Goal: Task Accomplishment & Management: Complete application form

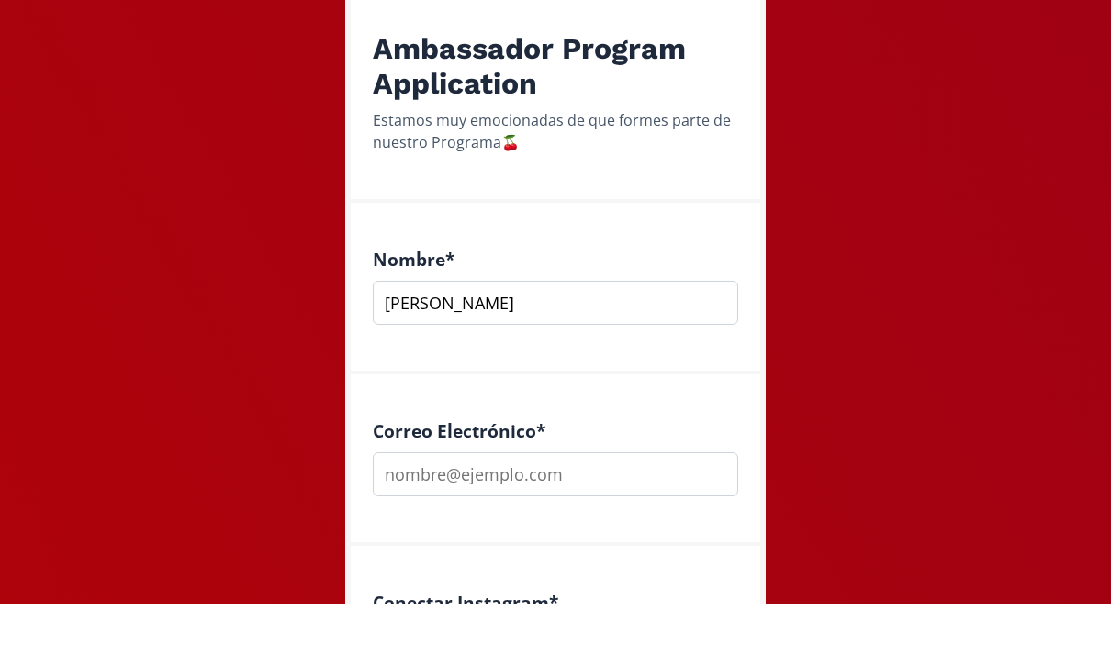
type input "[PERSON_NAME] [PERSON_NAME]"
click at [526, 516] on input "email" at bounding box center [555, 538] width 365 height 44
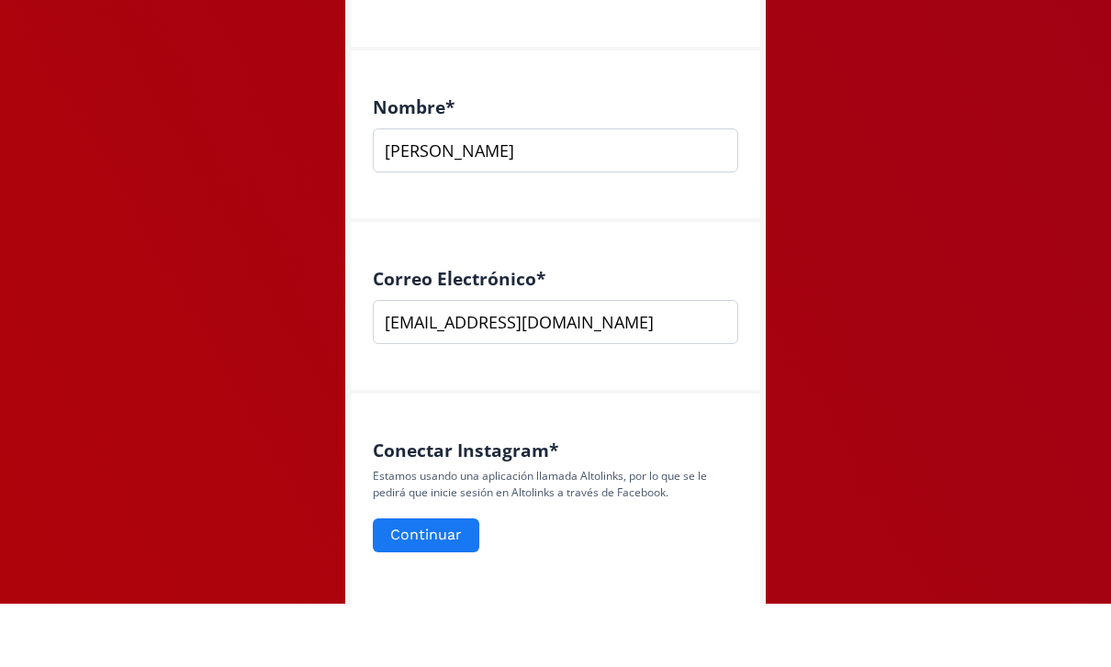
scroll to position [443, 0]
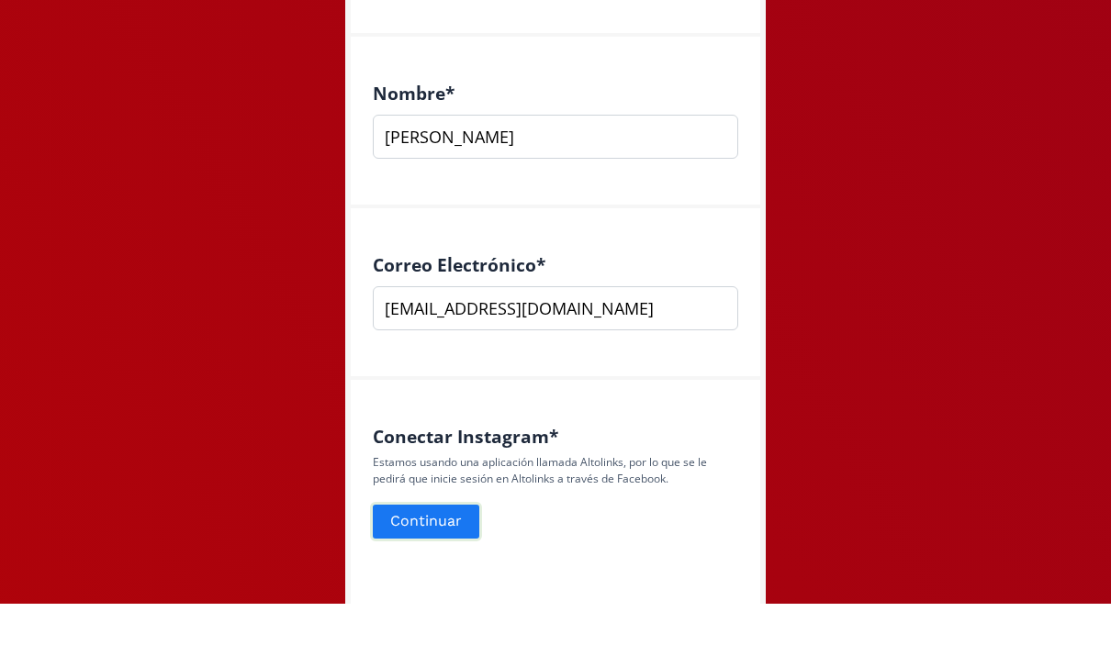
type input "[EMAIL_ADDRESS][DOMAIN_NAME]"
click at [455, 566] on button "Continuar" at bounding box center [426, 585] width 112 height 39
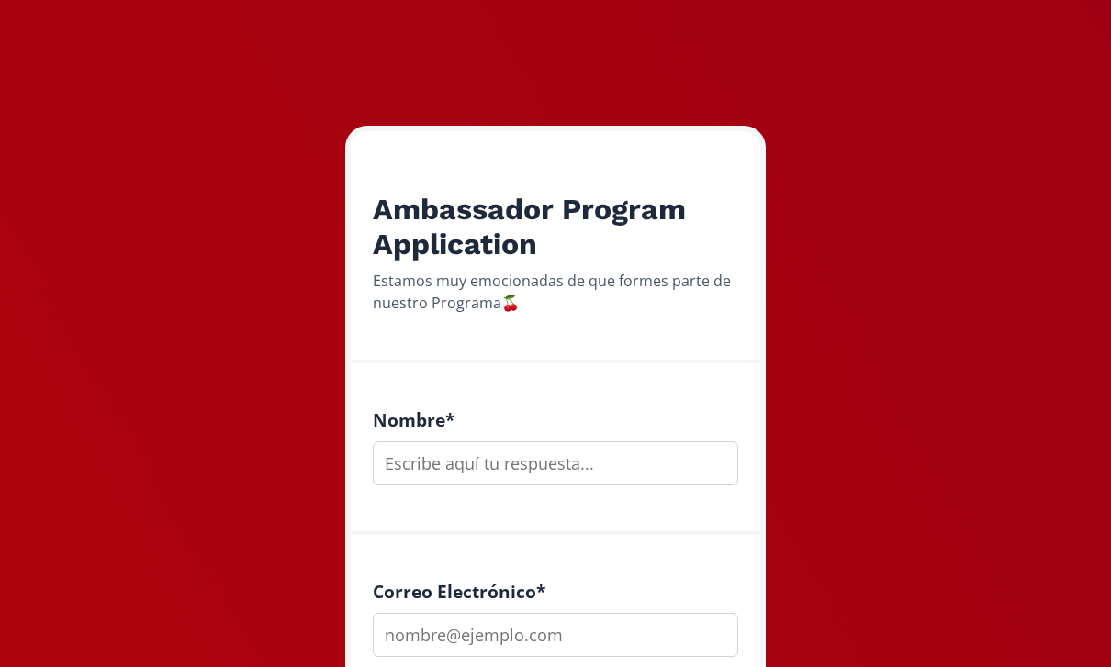
scroll to position [181, 0]
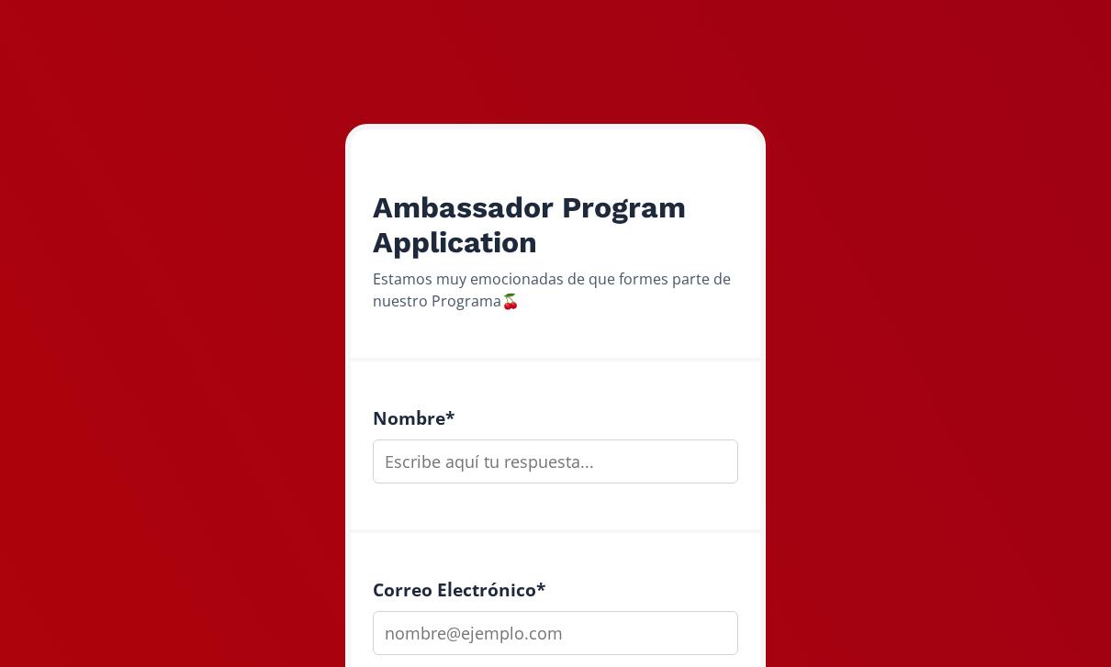
drag, startPoint x: 526, startPoint y: 472, endPoint x: 526, endPoint y: 461, distance: 11.0
click at [526, 472] on input "text" at bounding box center [555, 462] width 365 height 44
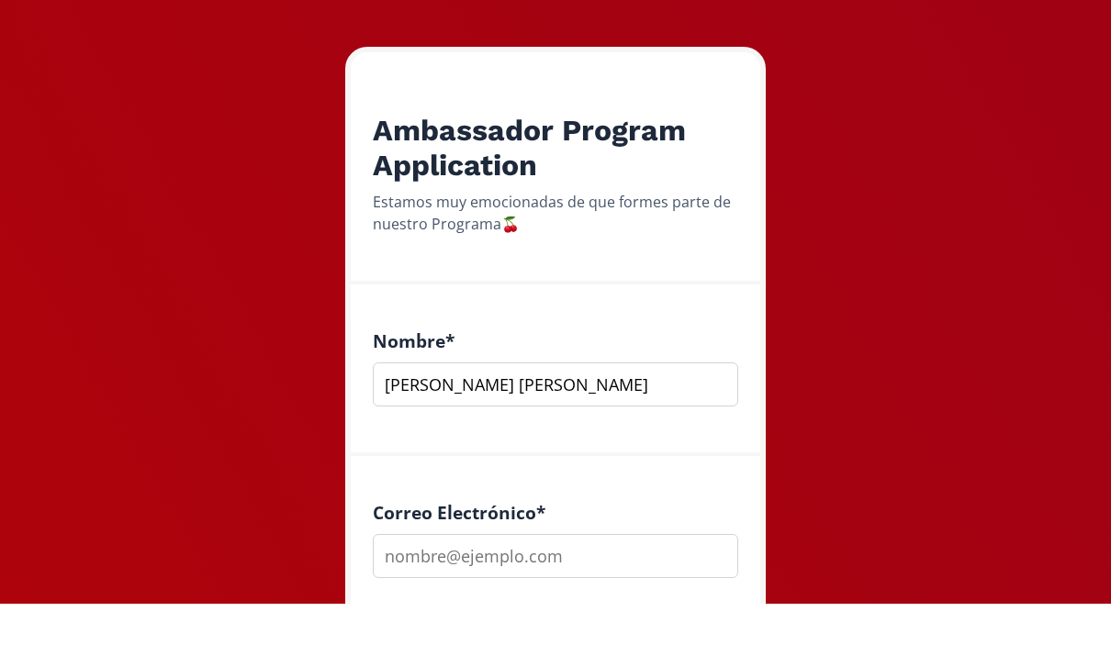
scroll to position [201, 0]
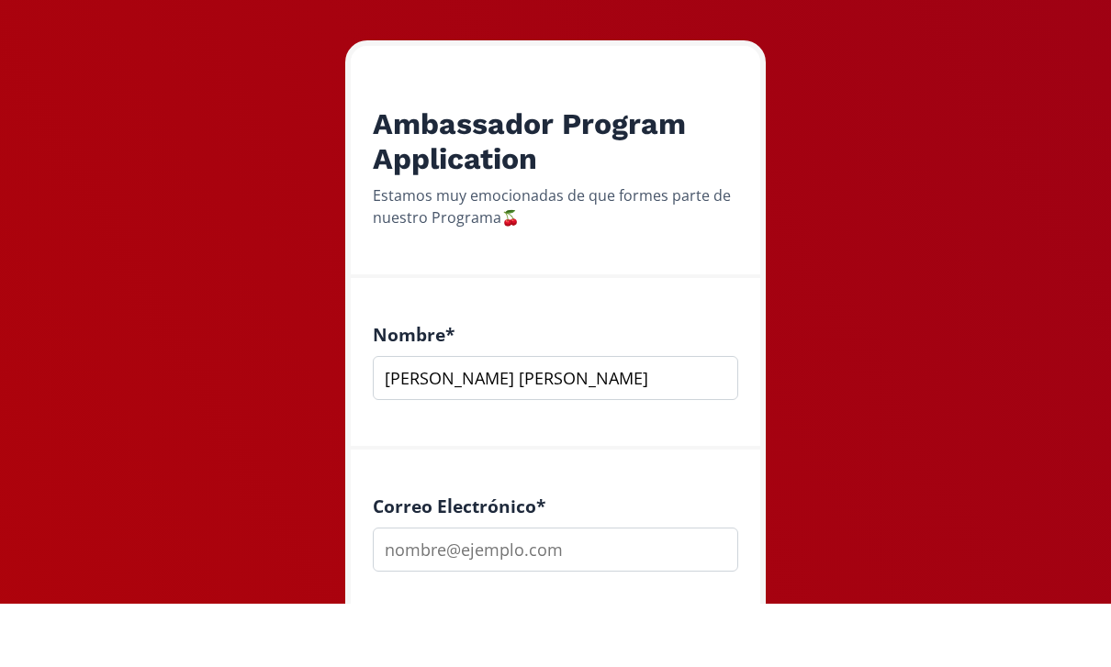
type input "[PERSON_NAME] [PERSON_NAME]"
click at [485, 591] on input "email" at bounding box center [555, 613] width 365 height 44
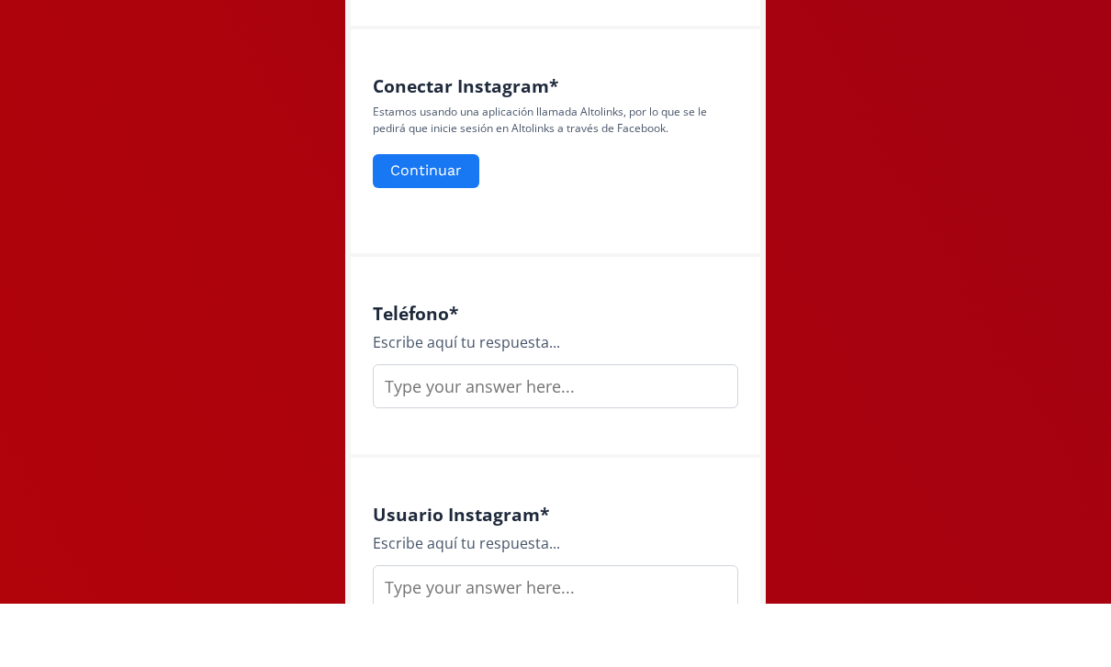
scroll to position [825, 0]
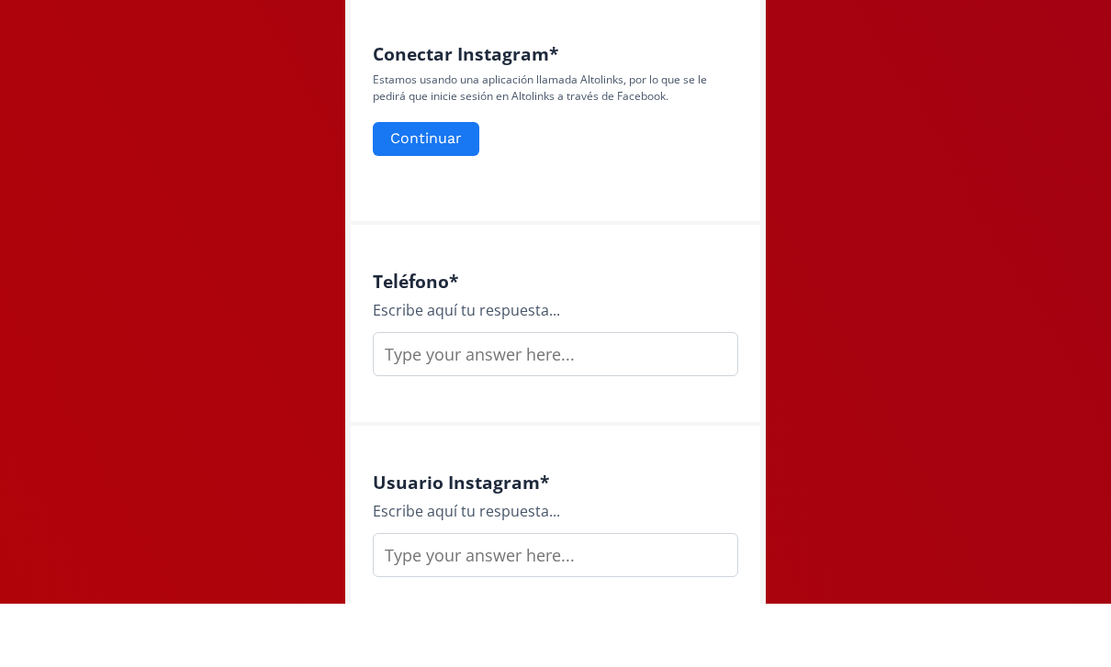
type input "[EMAIL_ADDRESS][DOMAIN_NAME]"
click at [508, 396] on input "text" at bounding box center [555, 418] width 365 height 44
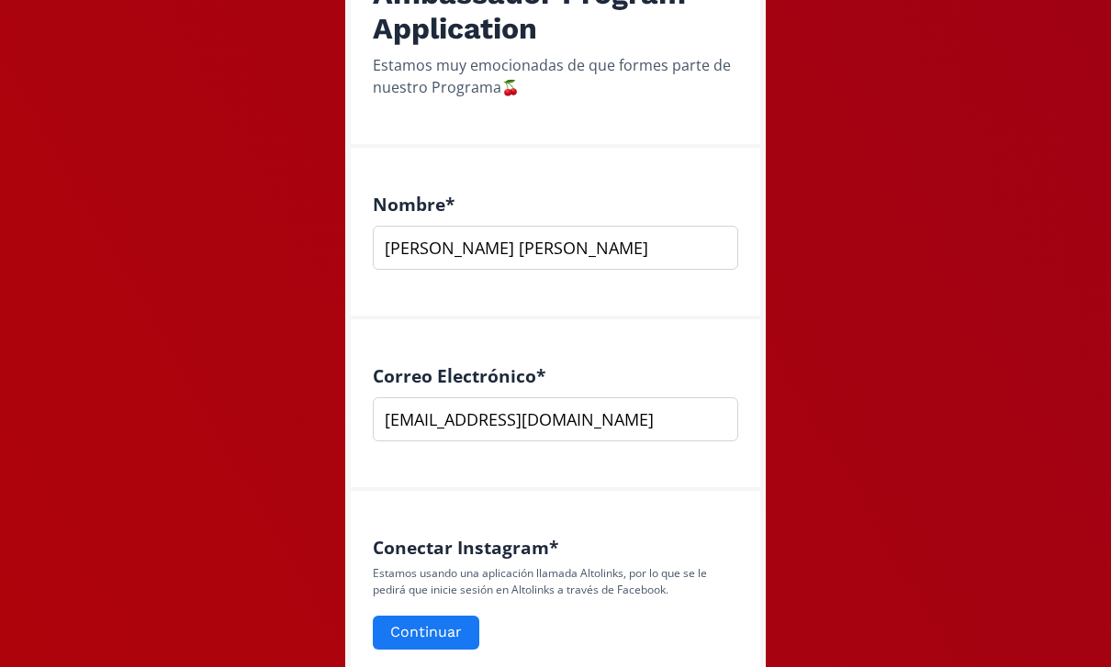
scroll to position [383, 0]
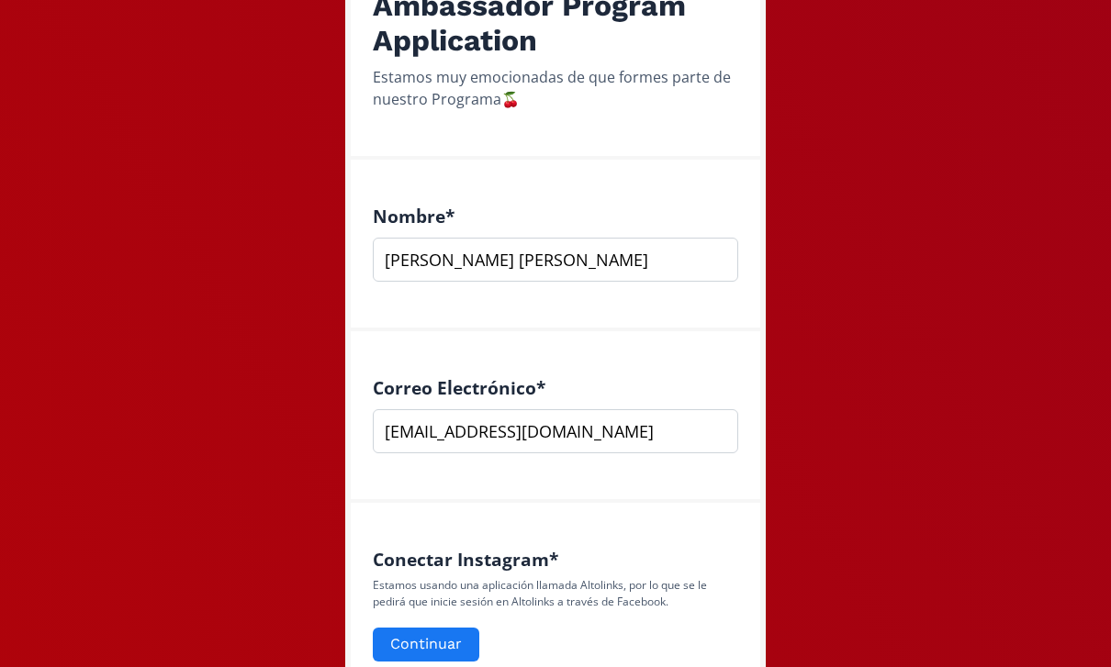
click at [746, 379] on div "Correo Electrónico * [EMAIL_ADDRESS][DOMAIN_NAME]" at bounding box center [555, 417] width 409 height 172
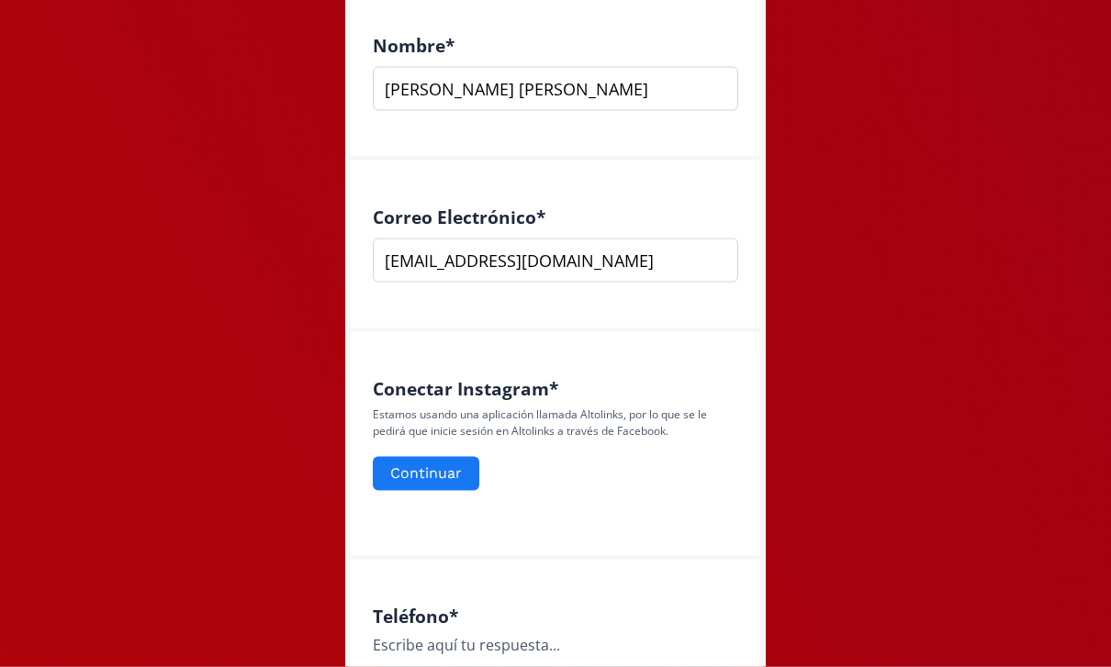
scroll to position [558, 0]
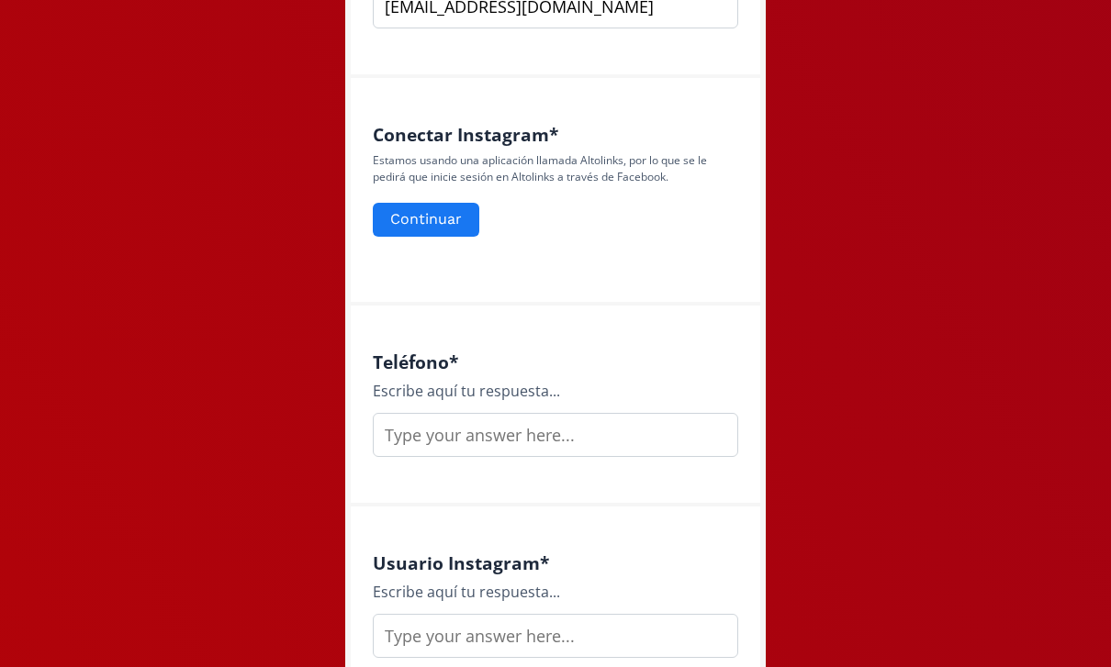
click at [557, 431] on input "text" at bounding box center [555, 435] width 365 height 44
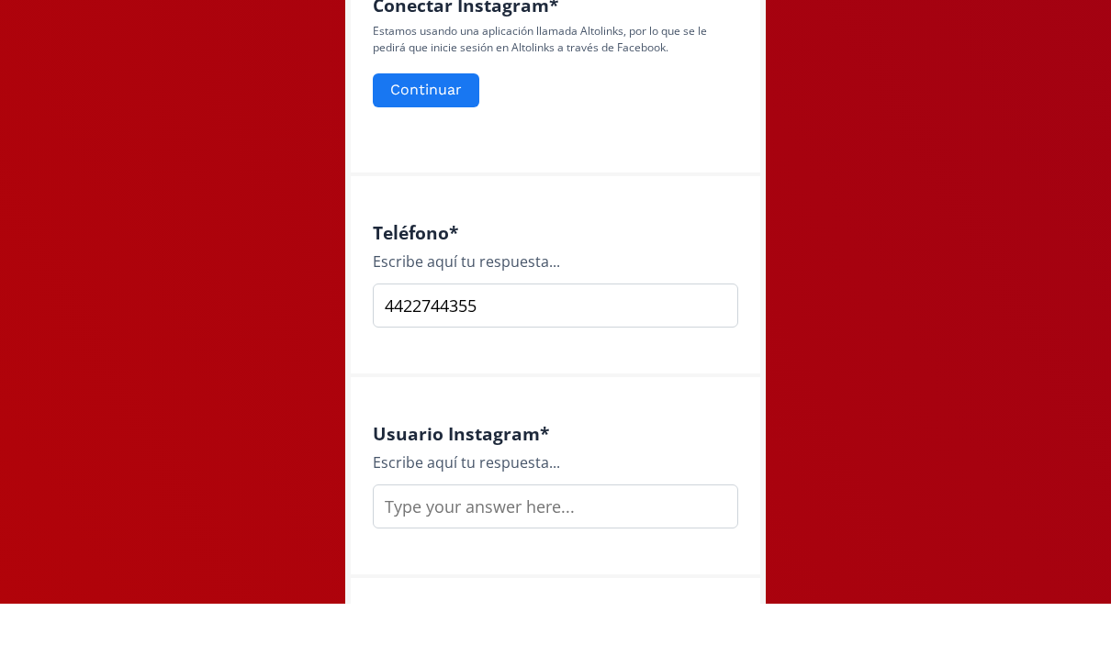
scroll to position [961, 0]
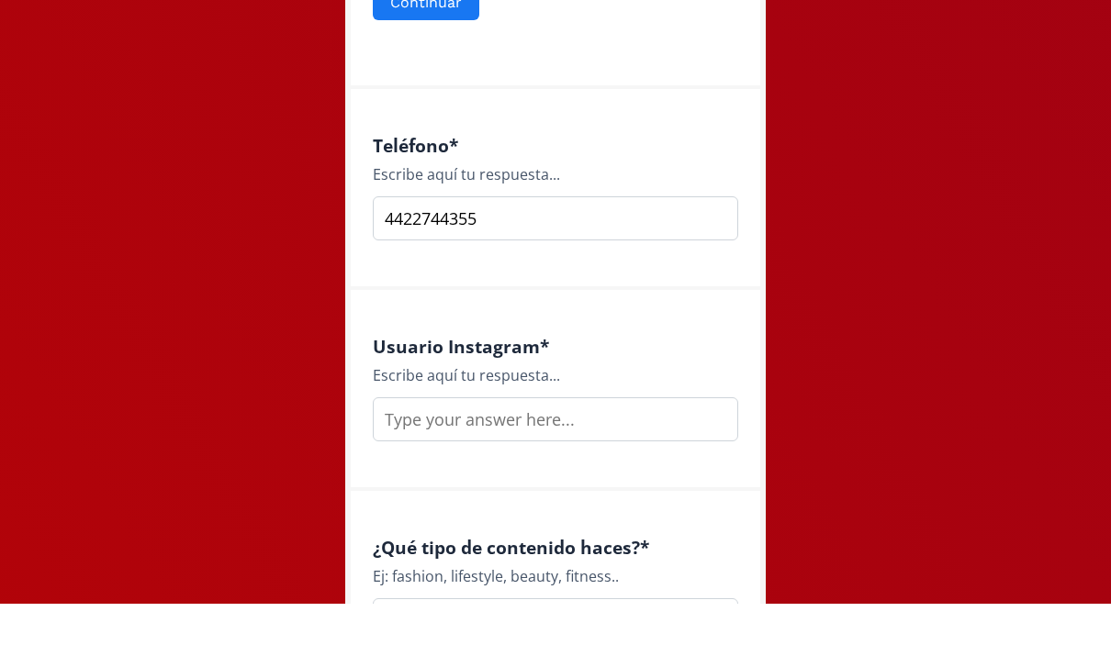
type input "4422744355"
click at [538, 461] on input "text" at bounding box center [555, 483] width 365 height 44
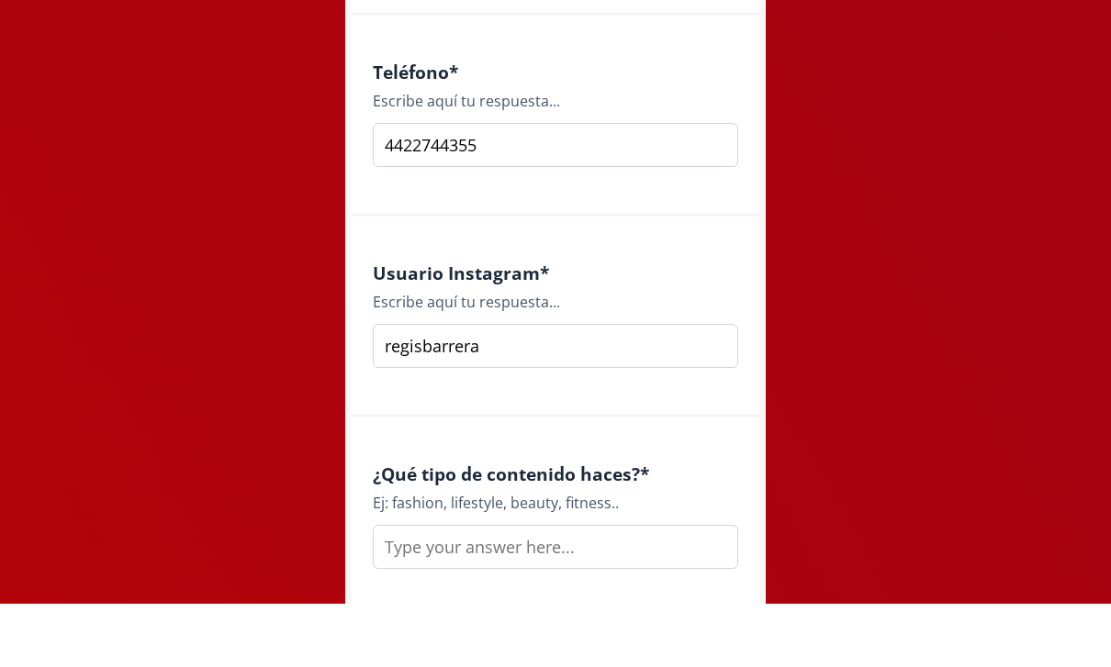
scroll to position [1058, 0]
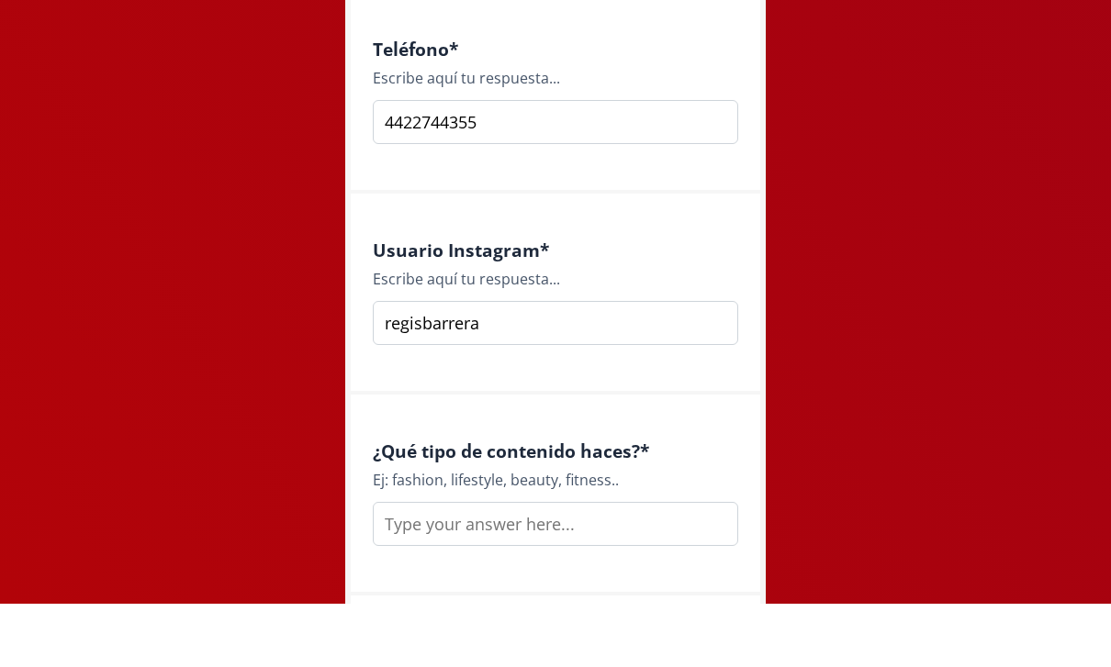
type input "regisbarrera"
click at [510, 566] on input "text" at bounding box center [555, 588] width 365 height 44
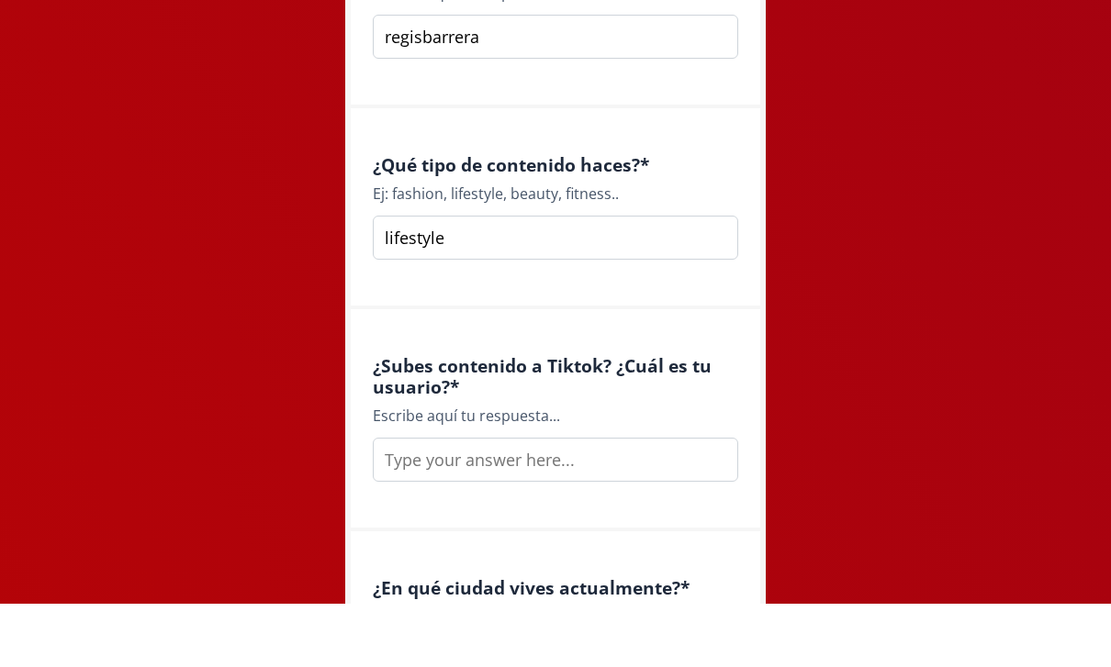
scroll to position [1345, 0]
type input "lifestyle"
click at [596, 500] on input "text" at bounding box center [555, 522] width 365 height 44
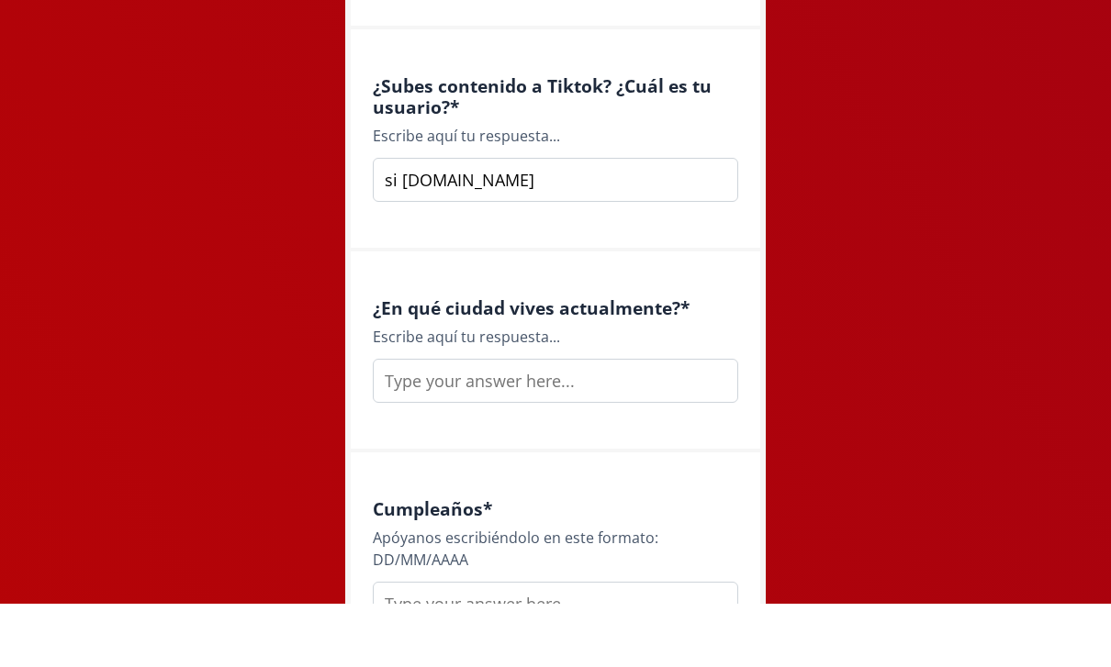
scroll to position [1652, 0]
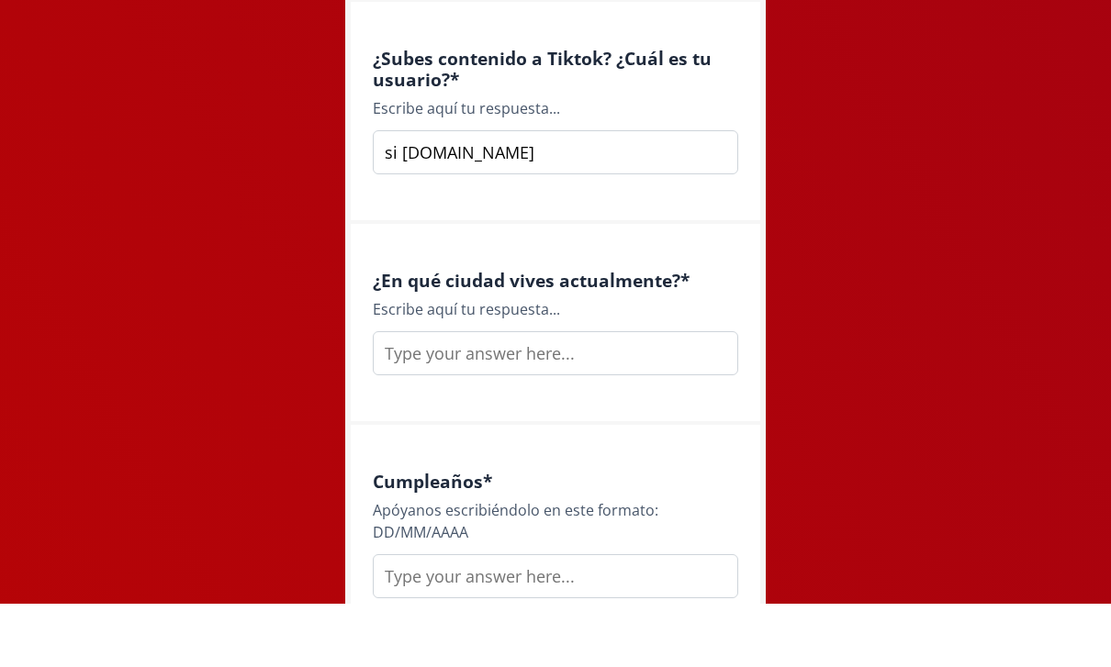
type input "si [DOMAIN_NAME]"
click at [451, 395] on input "text" at bounding box center [555, 417] width 365 height 44
type input "queretaro"
click at [509, 618] on input "text" at bounding box center [555, 640] width 365 height 44
type input "9"
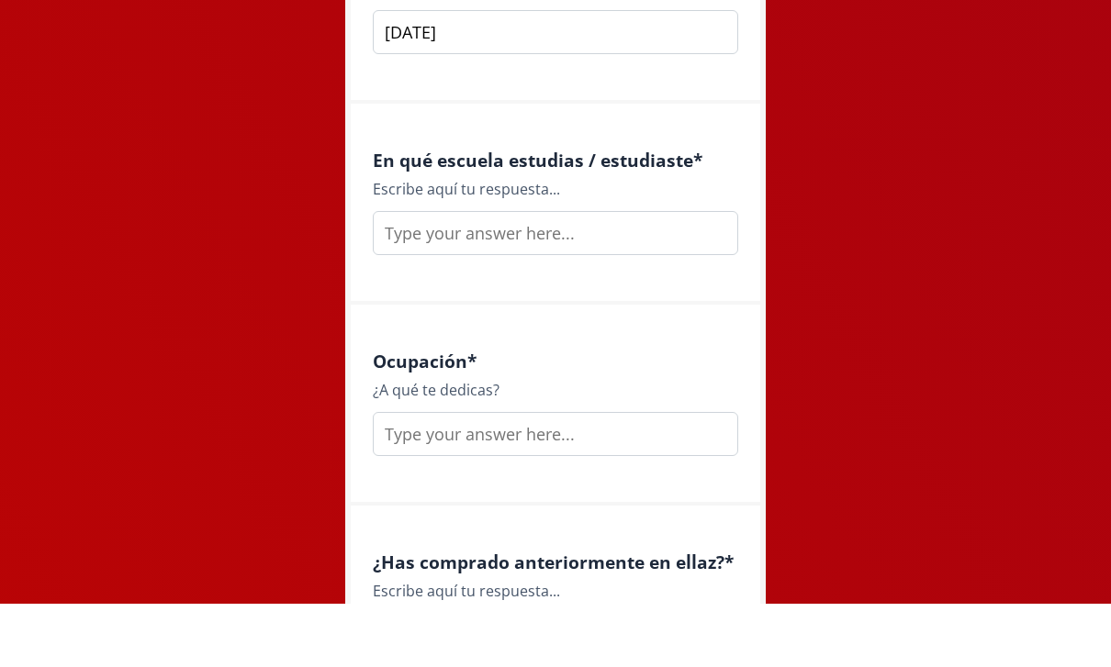
scroll to position [2206, 0]
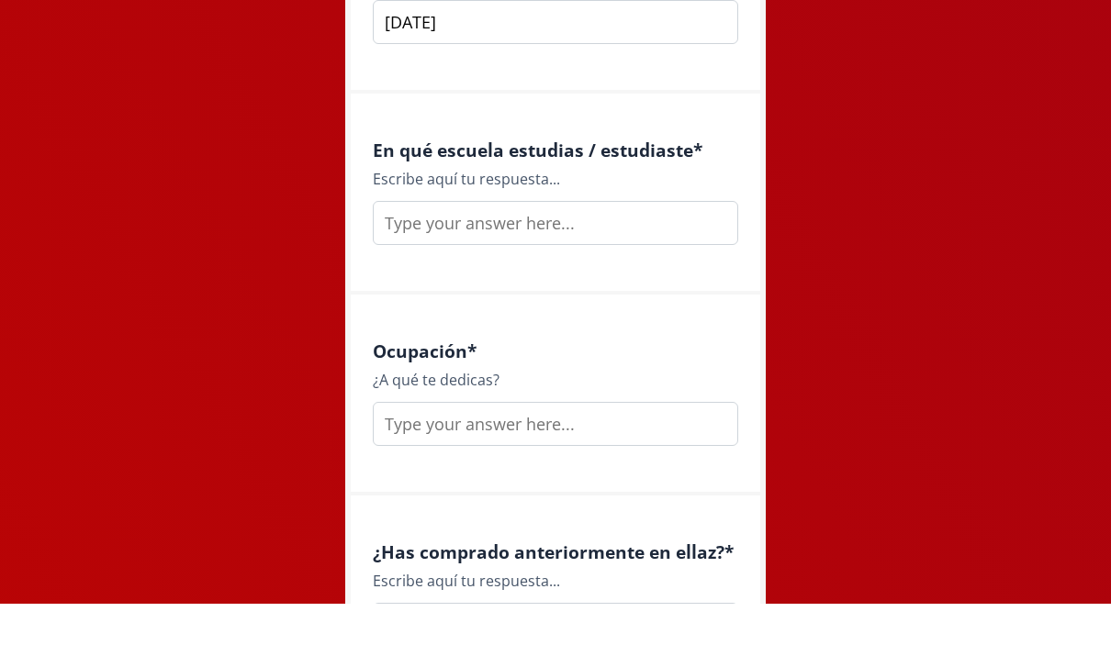
type input "[DATE]"
click at [462, 465] on input "text" at bounding box center [555, 487] width 365 height 44
click at [472, 264] on input "text" at bounding box center [555, 286] width 365 height 44
type input "anahuac"
click at [509, 465] on input "text" at bounding box center [555, 487] width 365 height 44
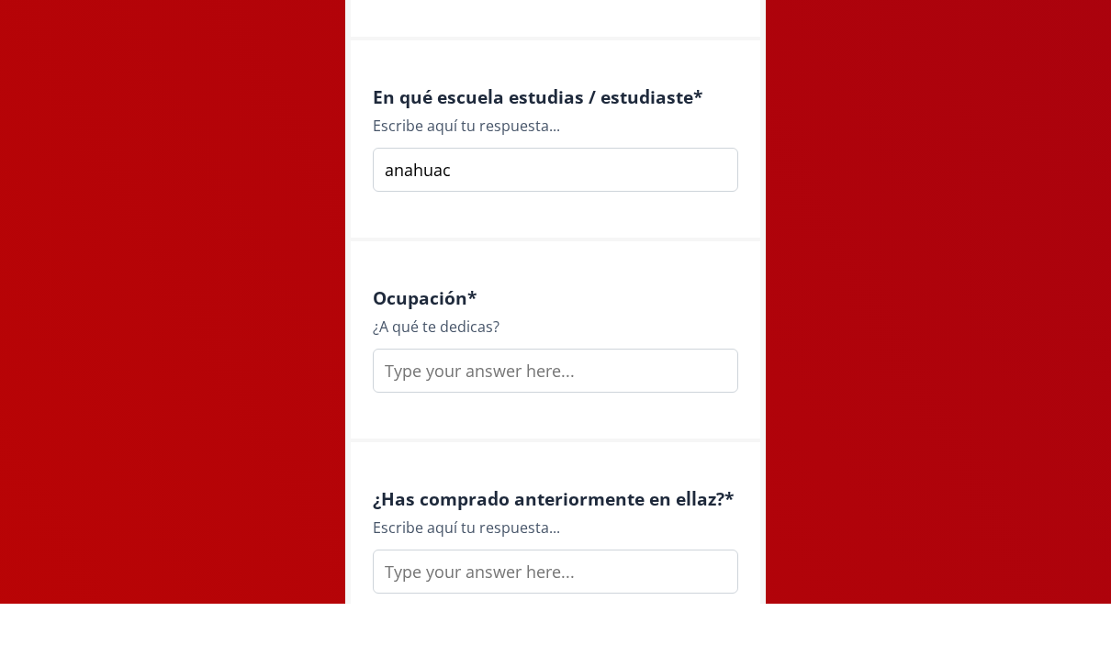
scroll to position [2275, 0]
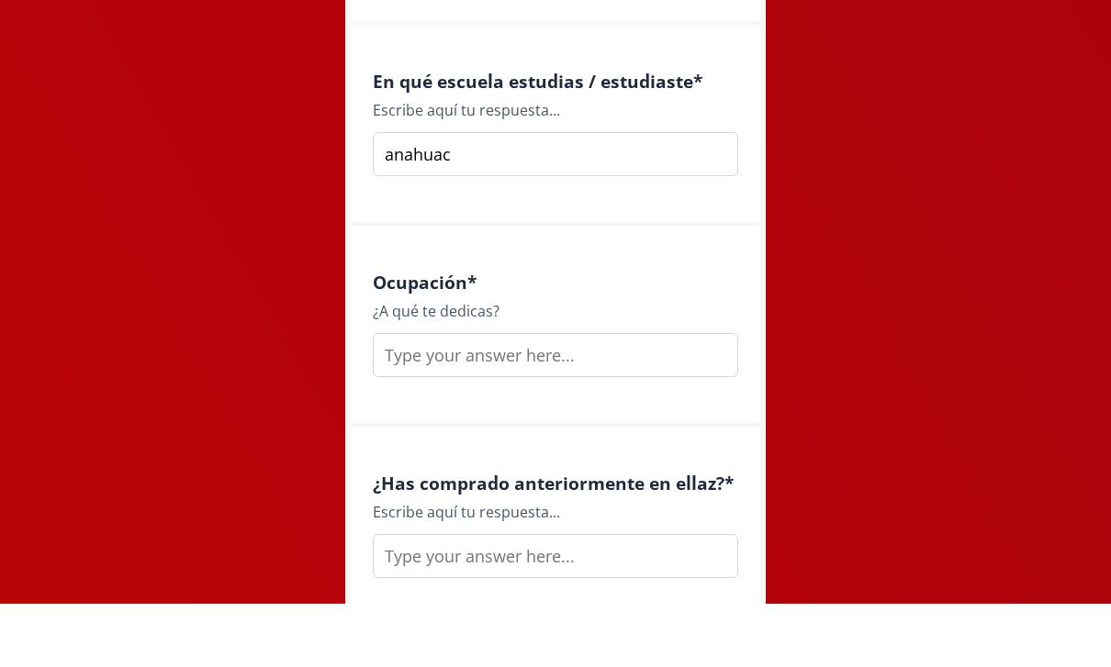
click at [525, 397] on input "text" at bounding box center [555, 419] width 365 height 44
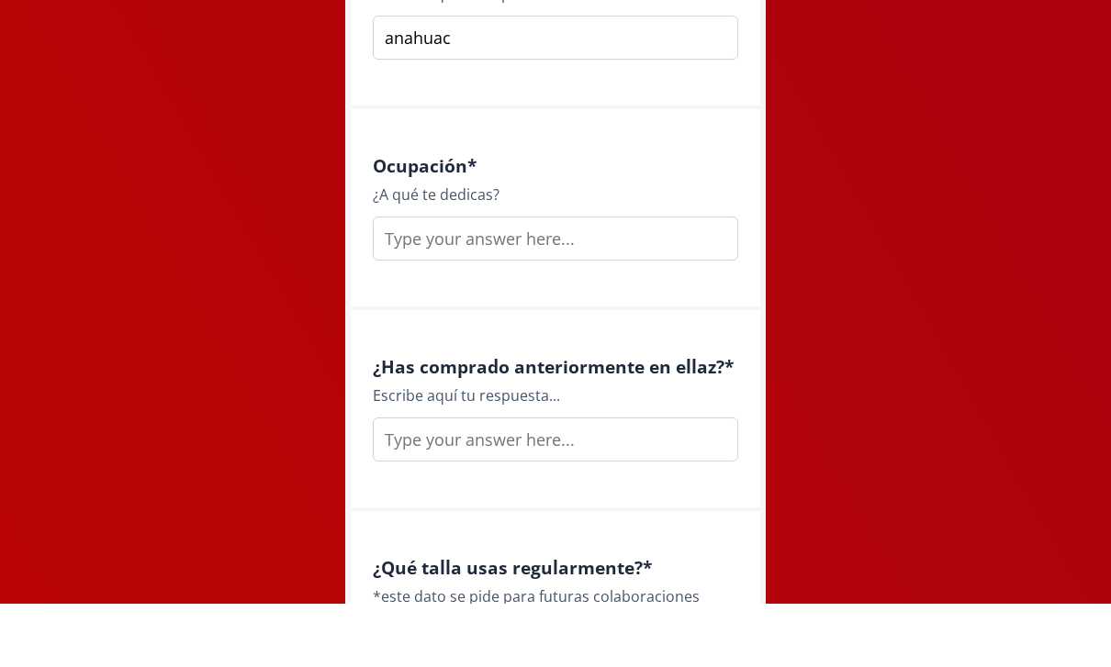
scroll to position [2399, 0]
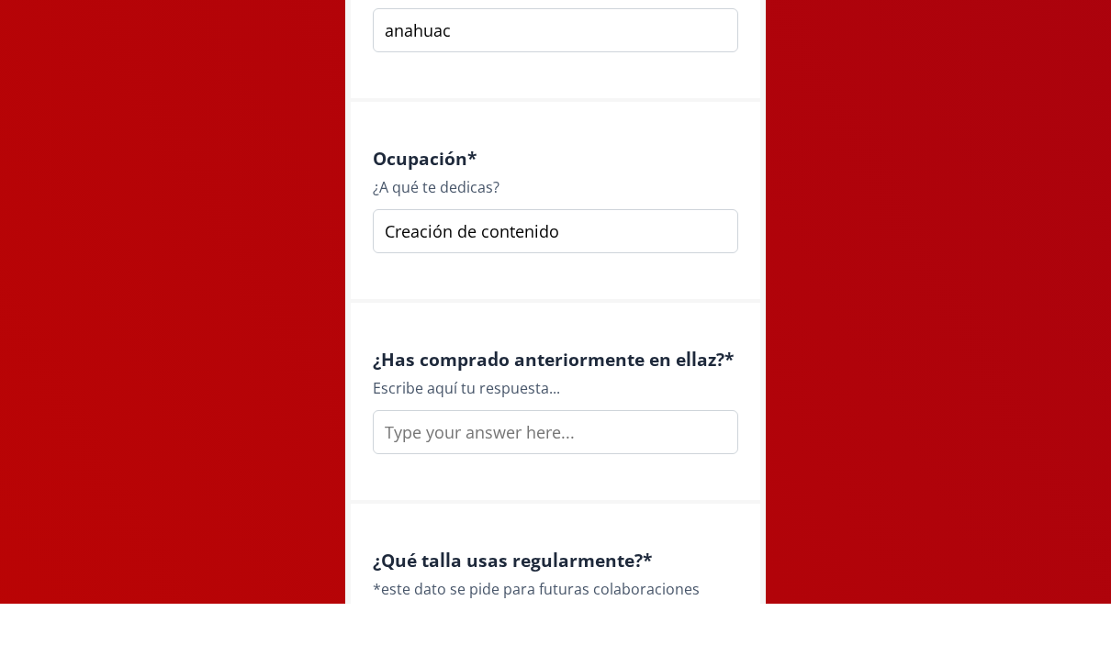
type input "Creación de contenido"
click at [571, 474] on input "text" at bounding box center [555, 496] width 365 height 44
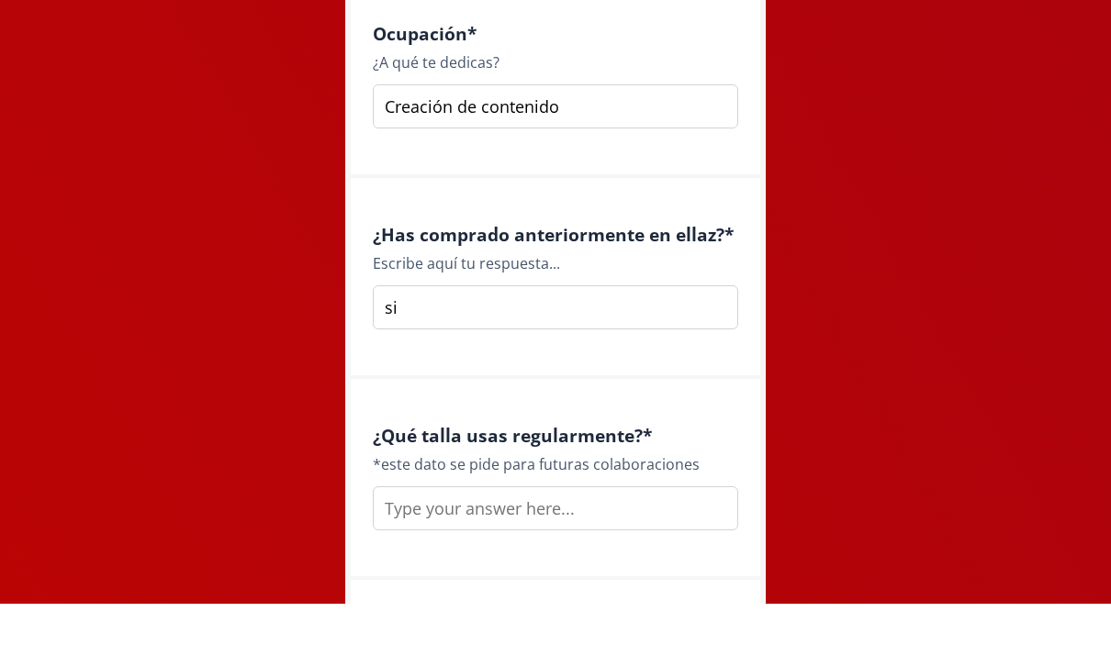
scroll to position [2587, 0]
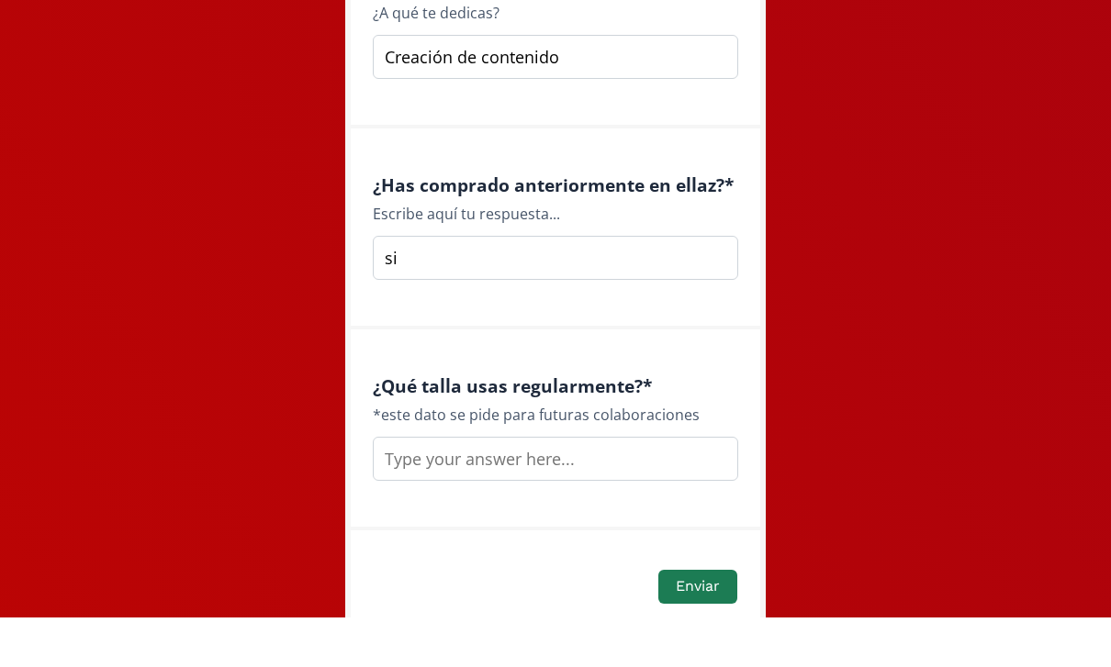
type input "si"
click at [553, 487] on input "text" at bounding box center [555, 509] width 365 height 44
type input "small"
click at [718, 617] on button "Enviar" at bounding box center [698, 636] width 84 height 39
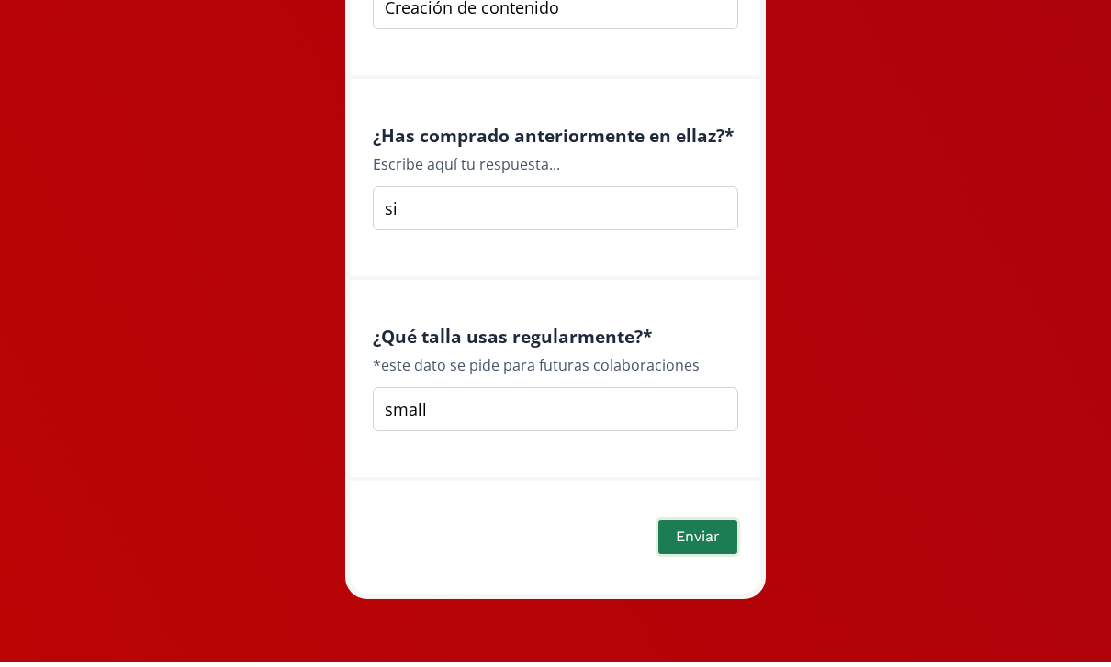
click at [705, 542] on button "Enviar" at bounding box center [698, 541] width 84 height 39
click at [712, 545] on button "Enviar" at bounding box center [698, 541] width 84 height 39
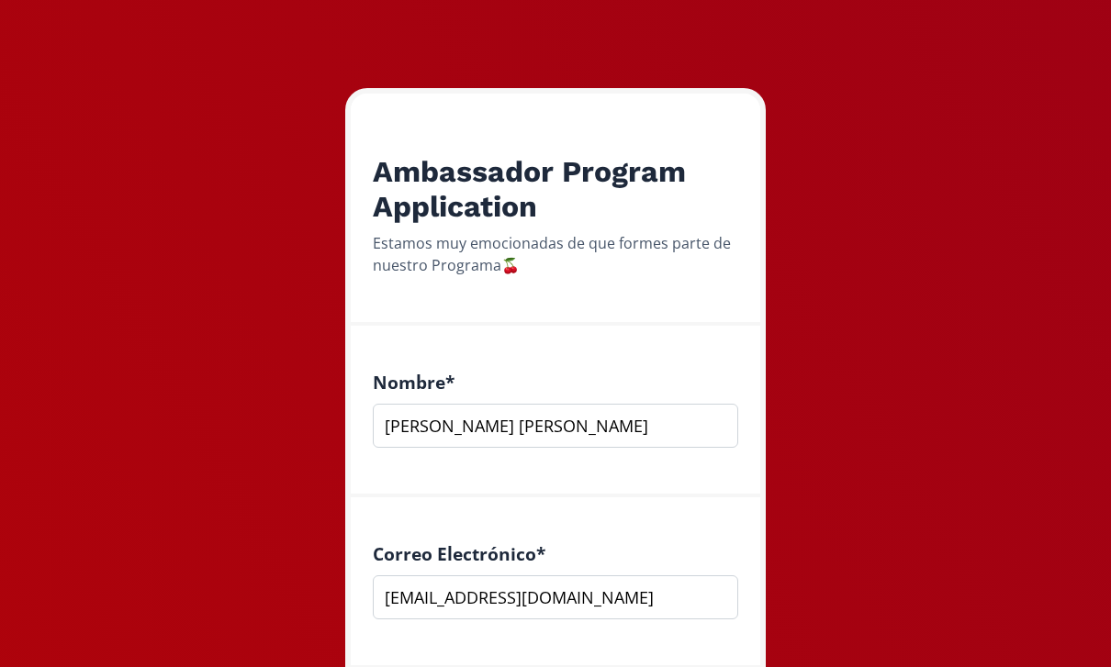
scroll to position [52, 0]
